Goal: Find specific page/section: Find specific page/section

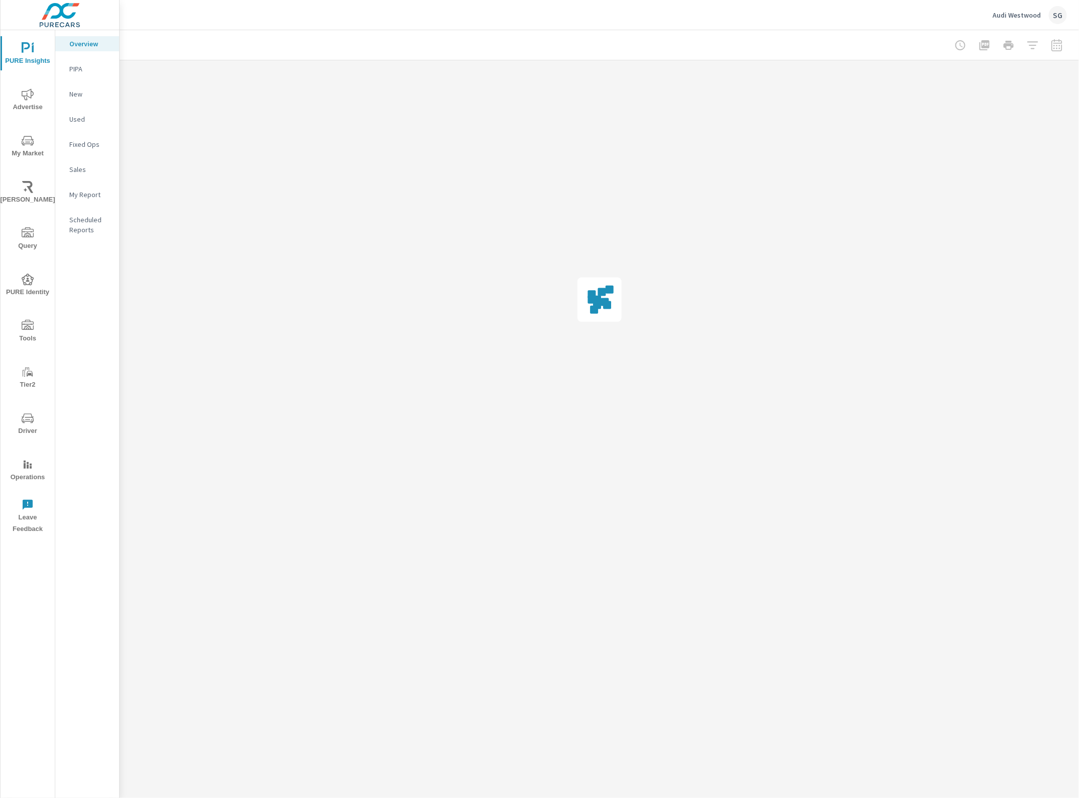
click at [29, 412] on icon "nav menu" at bounding box center [28, 418] width 12 height 12
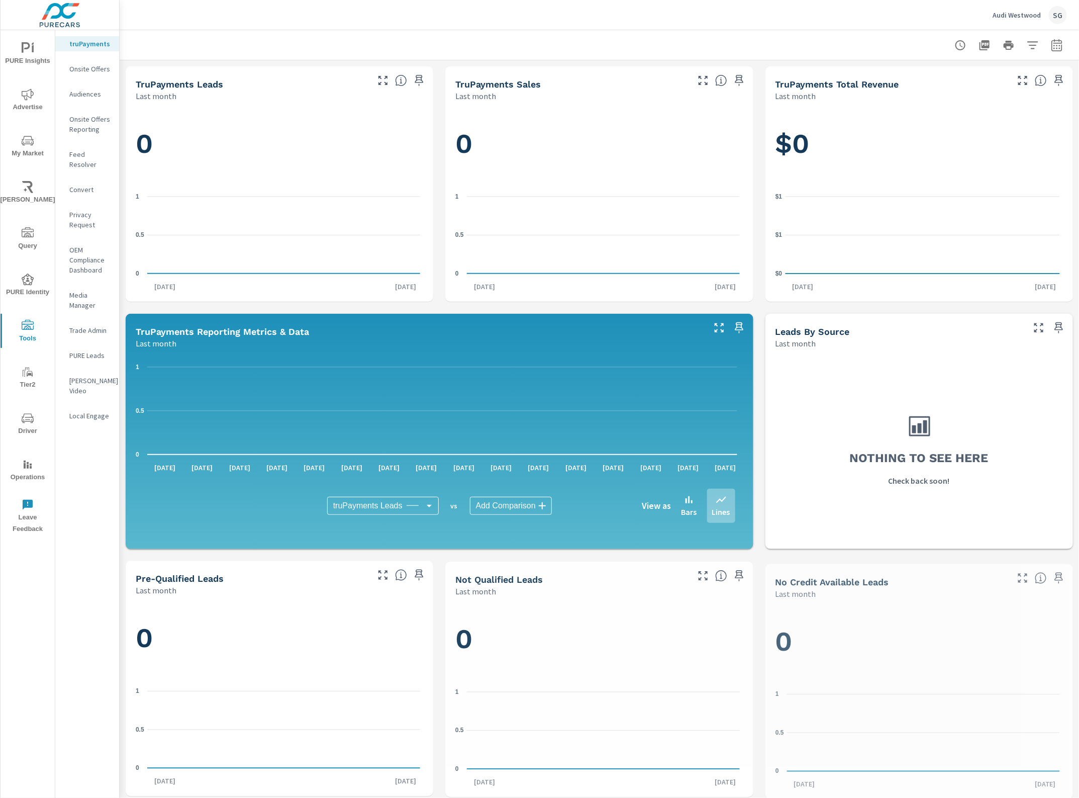
click at [74, 149] on p "Feed Resolver" at bounding box center [90, 159] width 42 height 20
